Goal: Information Seeking & Learning: Learn about a topic

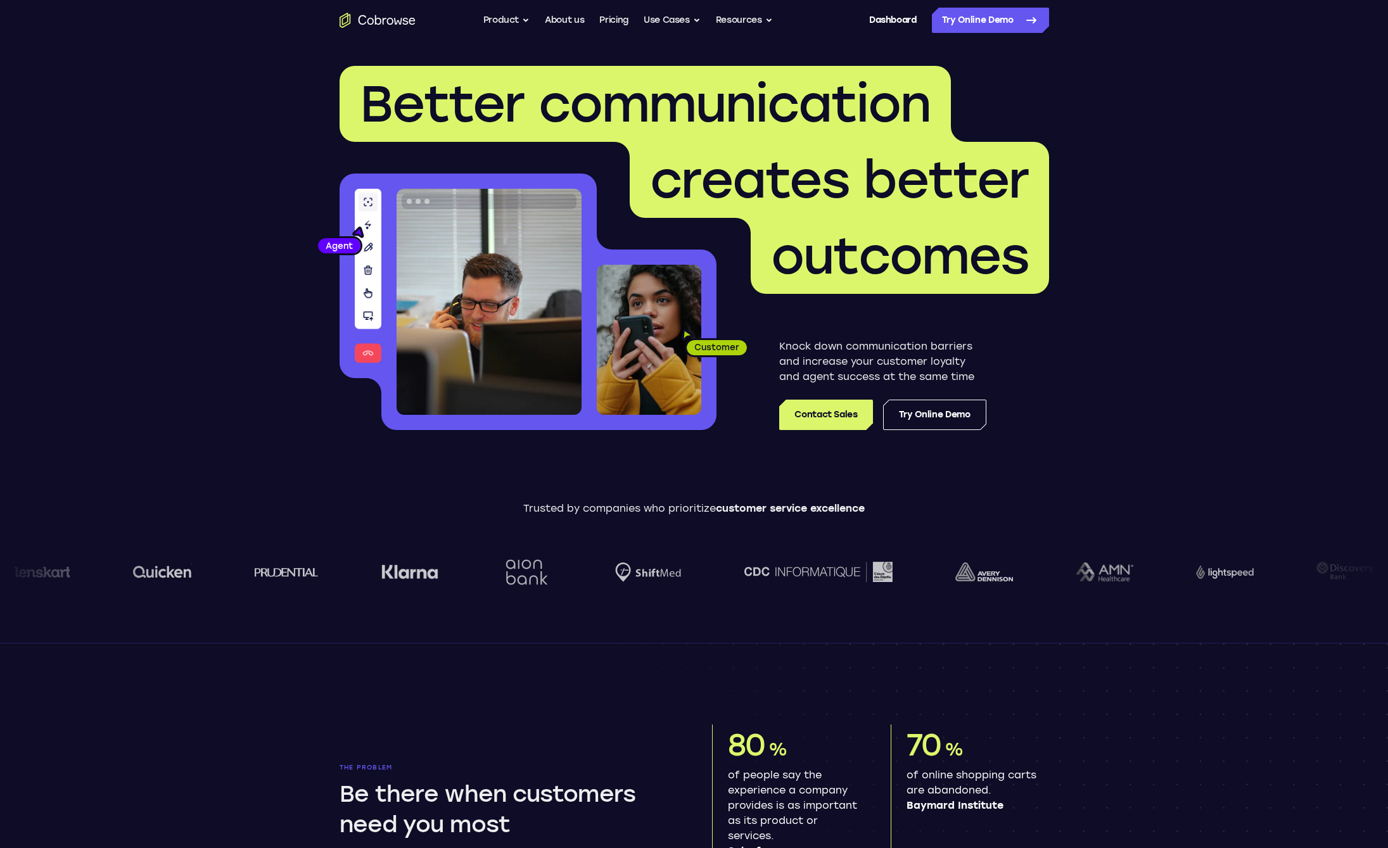
click at [734, 25] on button "Resources" at bounding box center [744, 20] width 57 height 25
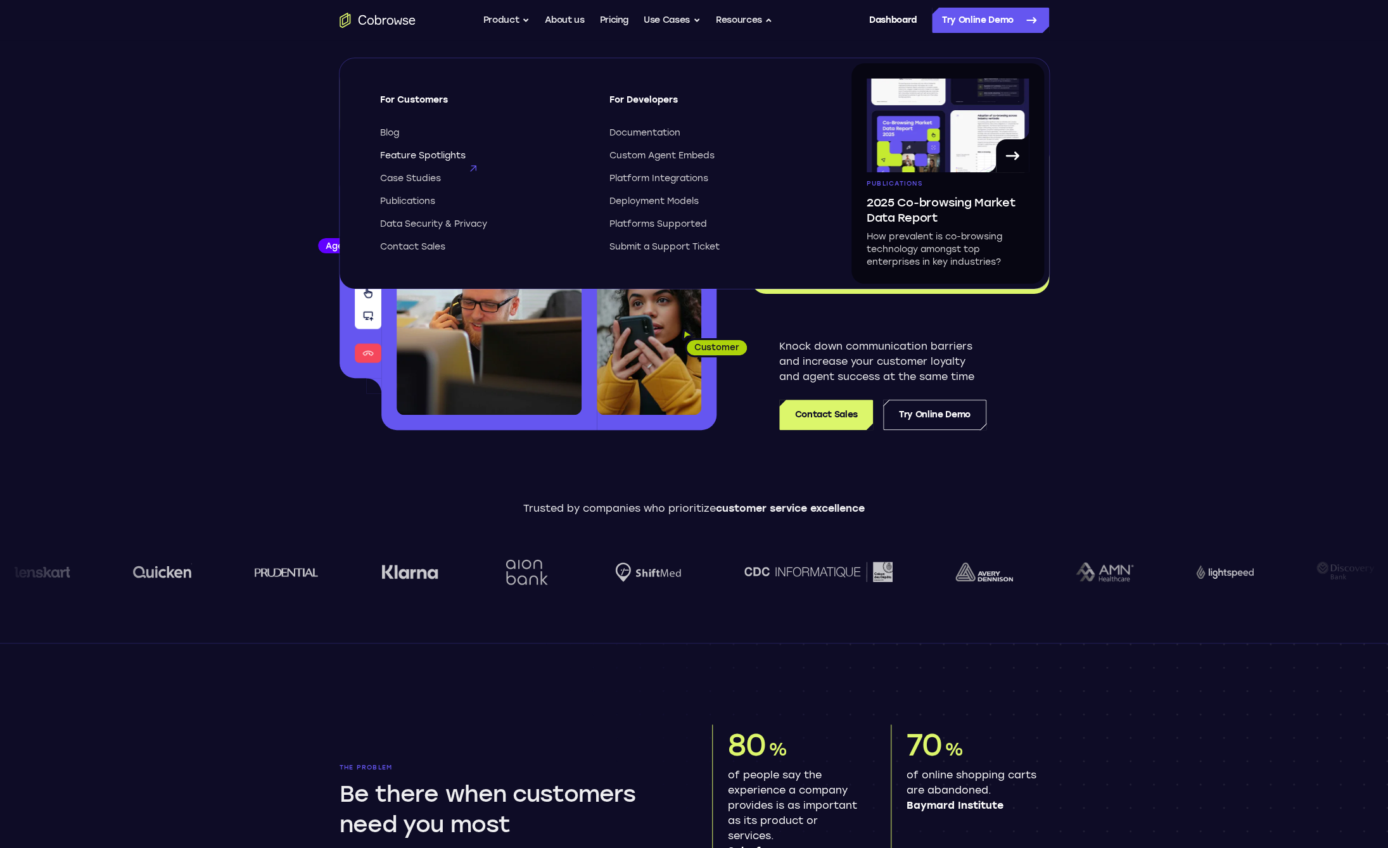
click at [404, 157] on span "Feature Spotlights" at bounding box center [423, 156] width 86 height 13
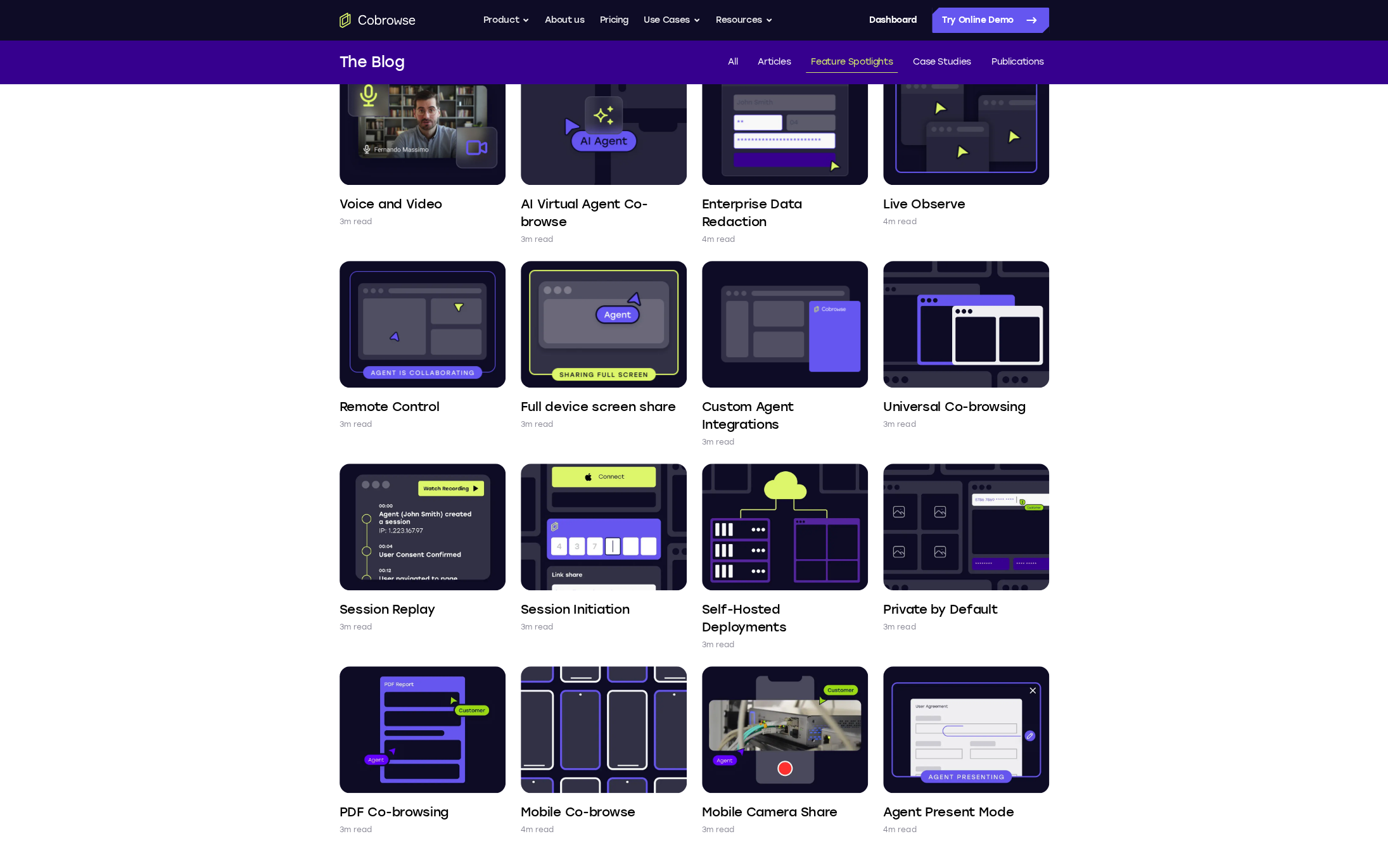
scroll to position [140, 0]
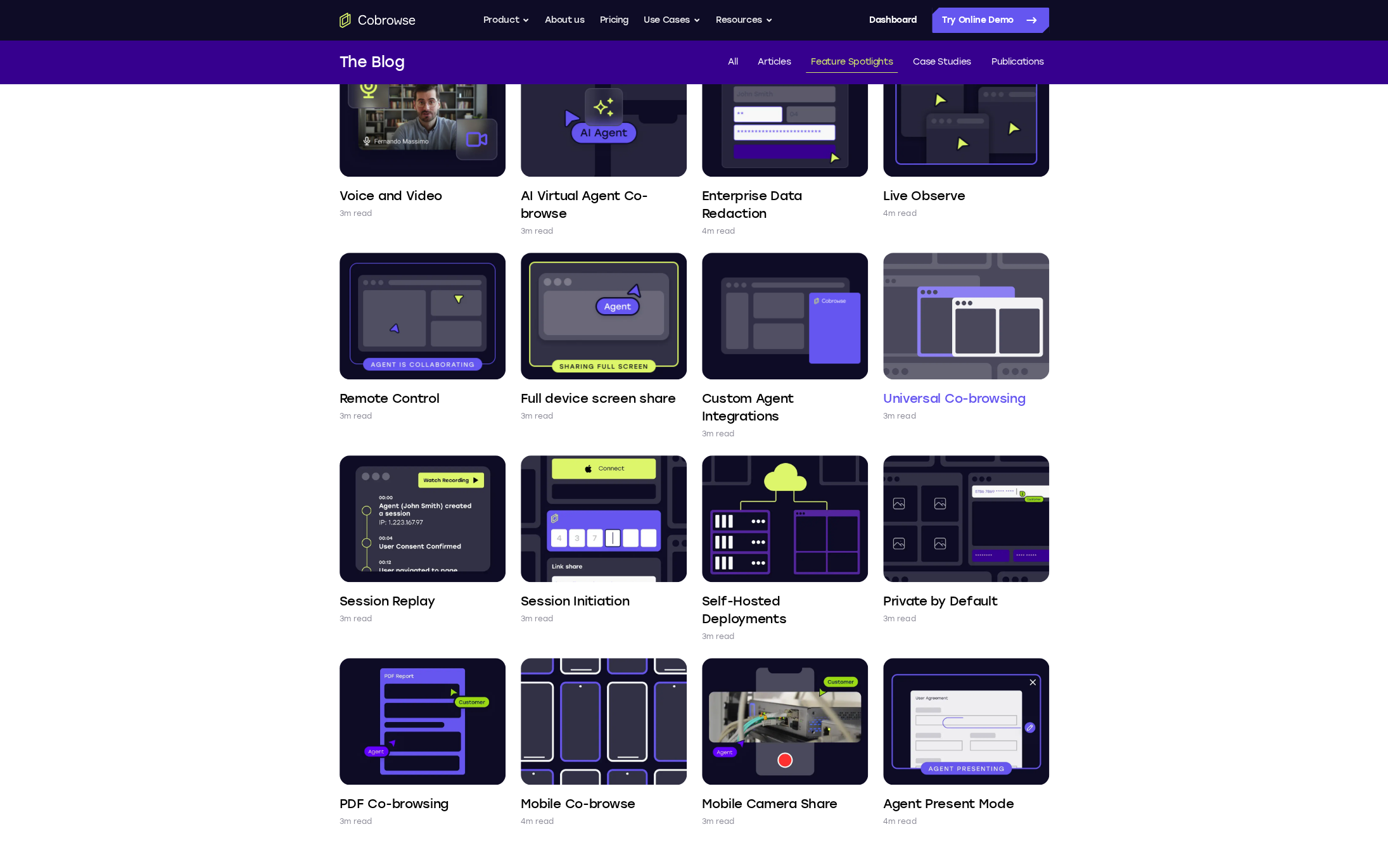
click at [931, 395] on h4 "Universal Co-browsing" at bounding box center [954, 399] width 143 height 18
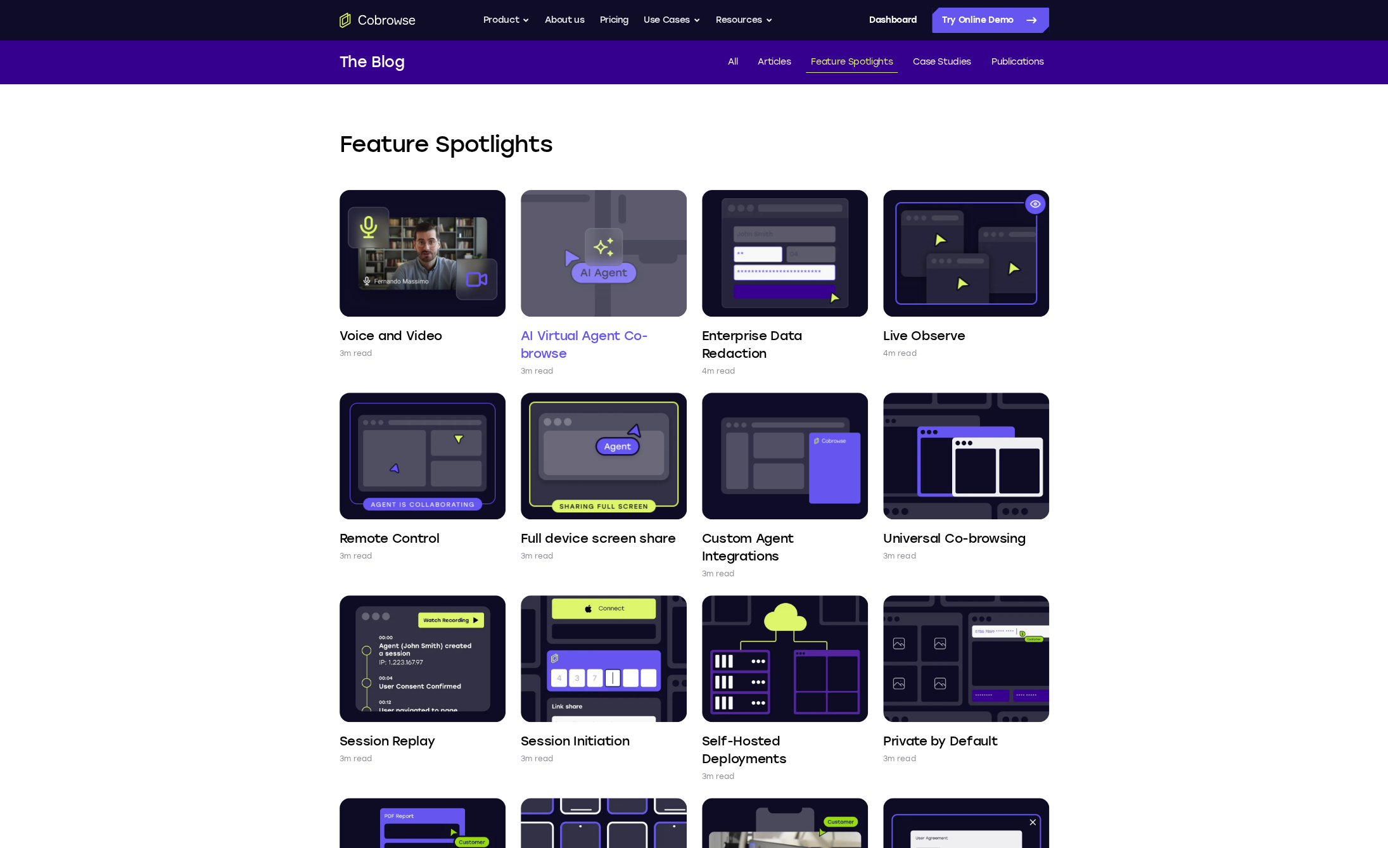
click at [630, 284] on img at bounding box center [604, 253] width 166 height 127
